Goal: Entertainment & Leisure: Consume media (video, audio)

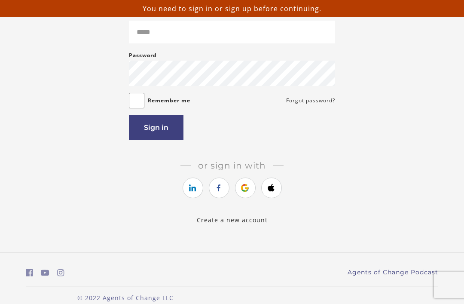
click at [244, 197] on link "https://courses.thinkific.com/users/auth/google?ss%5Breferral%5D=&ss%5Buser_ret…" at bounding box center [245, 187] width 21 height 21
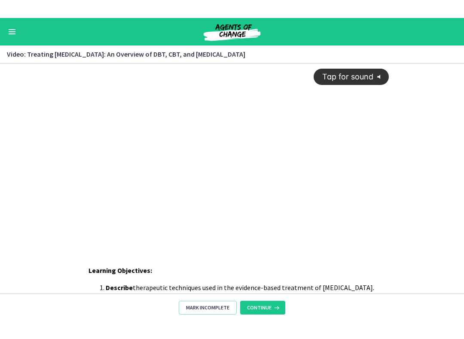
scroll to position [27, 0]
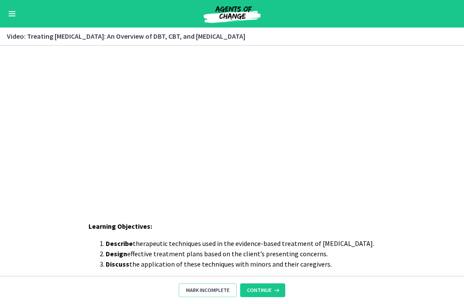
click at [354, 178] on div "Tap for sound @keyframes VOLUME_SMALL_WAVE_FLASH { 0% { opacity: 0; } 33% { opa…" at bounding box center [232, 103] width 324 height 168
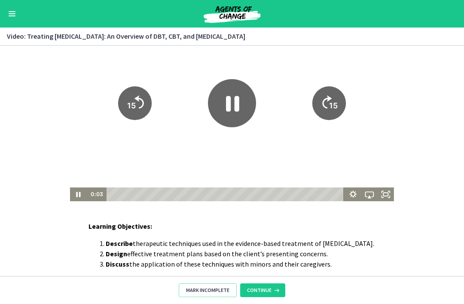
click at [387, 198] on icon "Fullscreen" at bounding box center [385, 194] width 16 height 14
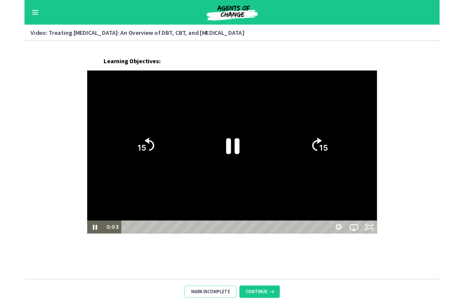
scroll to position [0, 0]
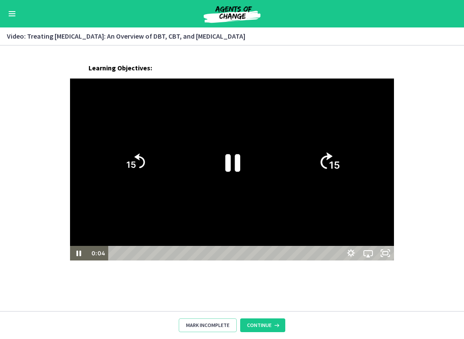
click at [340, 169] on tspan "15" at bounding box center [334, 165] width 11 height 12
click at [348, 164] on icon "15" at bounding box center [329, 162] width 38 height 38
click at [352, 153] on icon "15" at bounding box center [328, 129] width 47 height 47
click at [340, 161] on tspan "15" at bounding box center [334, 165] width 11 height 12
click at [340, 160] on tspan "15" at bounding box center [334, 165] width 11 height 12
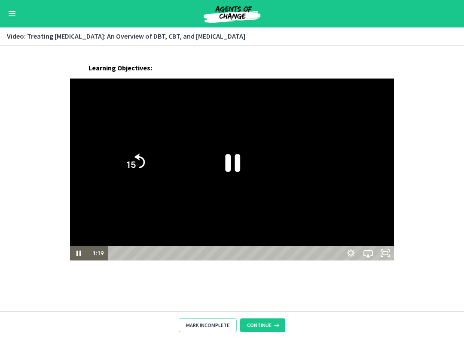
click at [338, 186] on icon "15" at bounding box center [328, 195] width 19 height 19
click at [348, 160] on icon "15" at bounding box center [329, 162] width 38 height 38
click at [350, 160] on icon "15" at bounding box center [328, 162] width 43 height 43
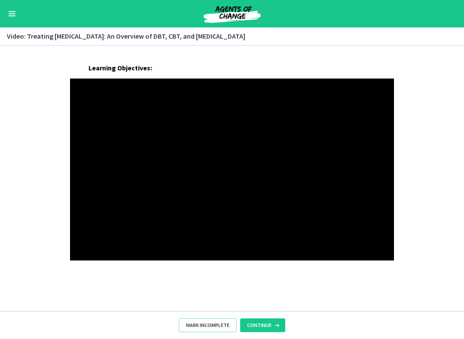
click at [191, 199] on div at bounding box center [232, 170] width 324 height 182
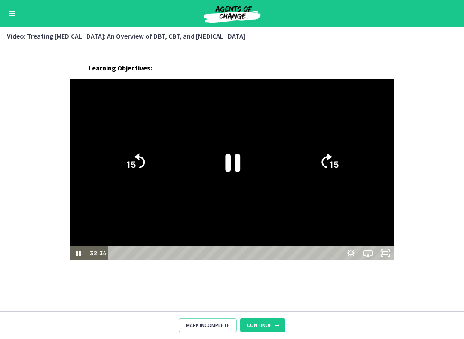
click at [217, 158] on icon "Pause" at bounding box center [232, 162] width 54 height 54
click at [223, 172] on icon "Play Video" at bounding box center [232, 162] width 54 height 54
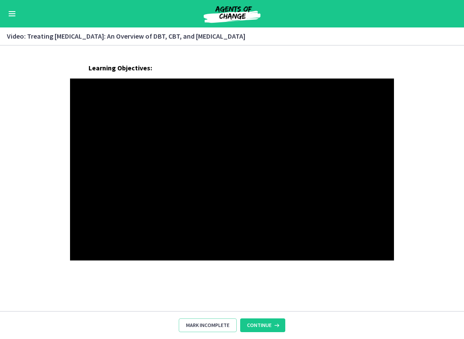
click at [268, 158] on div at bounding box center [232, 170] width 324 height 182
click at [258, 166] on div at bounding box center [232, 170] width 324 height 182
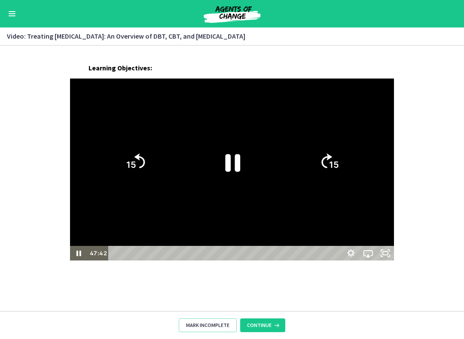
click at [223, 164] on icon "Pause" at bounding box center [232, 162] width 54 height 54
